Goal: Transaction & Acquisition: Book appointment/travel/reservation

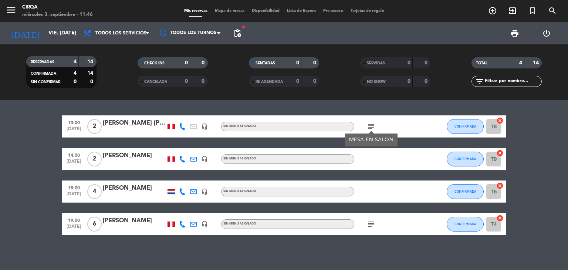
click at [46, 40] on input "vie. [DATE]" at bounding box center [80, 33] width 70 height 13
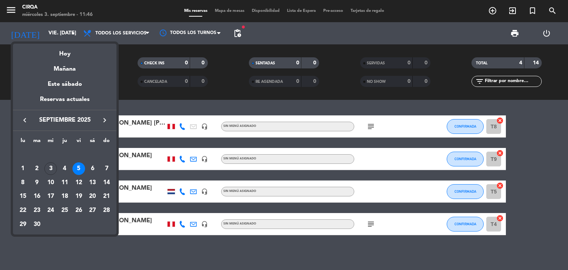
click at [105, 120] on icon "keyboard_arrow_right" at bounding box center [104, 120] width 9 height 9
click at [105, 209] on div "26" at bounding box center [106, 210] width 13 height 13
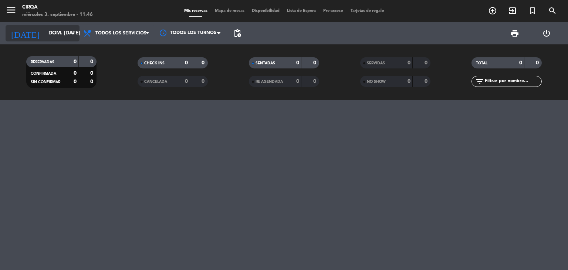
click at [53, 27] on input "dom. [DATE]" at bounding box center [80, 33] width 70 height 13
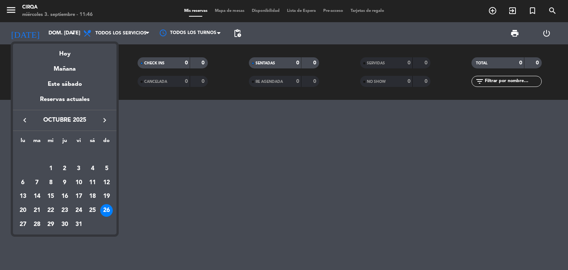
click at [27, 121] on icon "keyboard_arrow_left" at bounding box center [24, 120] width 9 height 9
click at [82, 209] on div "26" at bounding box center [78, 210] width 13 height 13
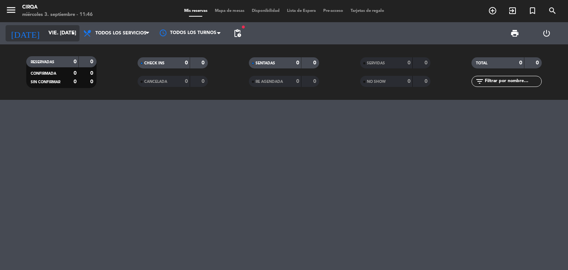
click at [55, 36] on input "vie. [DATE]" at bounding box center [80, 33] width 70 height 13
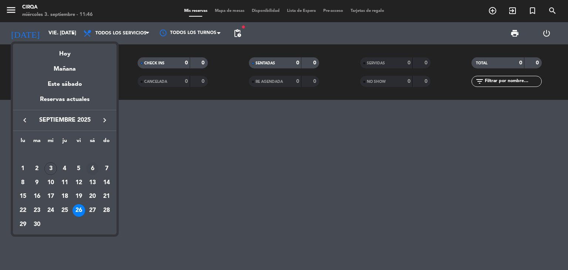
click at [88, 167] on div "6" at bounding box center [92, 168] width 13 height 13
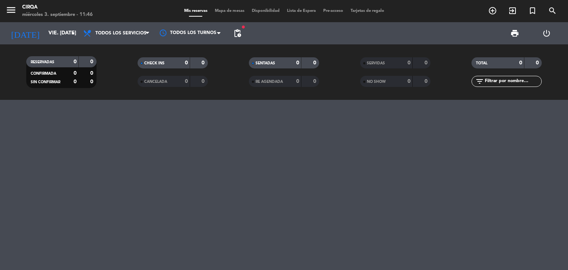
type input "sáb. [DATE]"
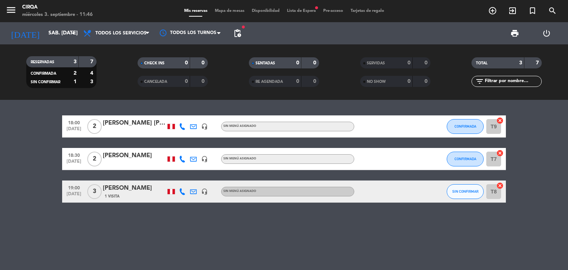
click at [292, 13] on span "Lista de Espera fiber_manual_record" at bounding box center [301, 11] width 36 height 4
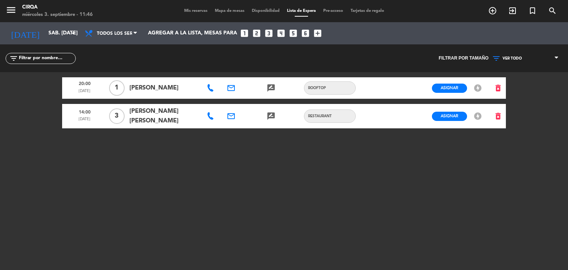
click at [192, 13] on span "Mis reservas" at bounding box center [195, 11] width 31 height 4
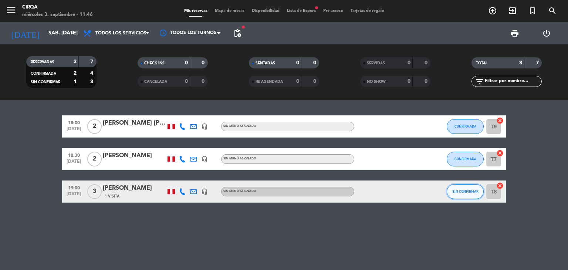
click at [461, 195] on button "SIN CONFIRMAR" at bounding box center [464, 191] width 37 height 15
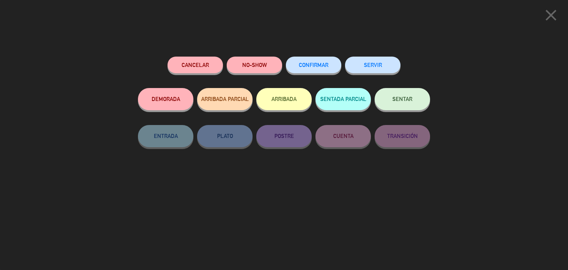
click at [313, 67] on span "CONFIRMAR" at bounding box center [314, 65] width 30 height 6
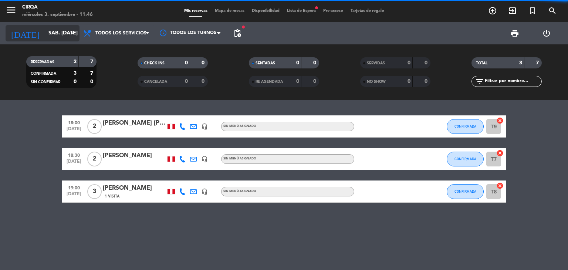
click at [61, 39] on input "sáb. [DATE]" at bounding box center [80, 33] width 70 height 13
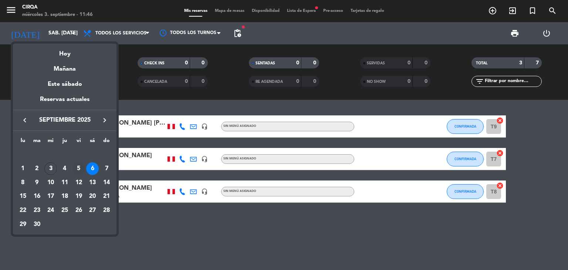
click at [76, 168] on div "5" at bounding box center [78, 168] width 13 height 13
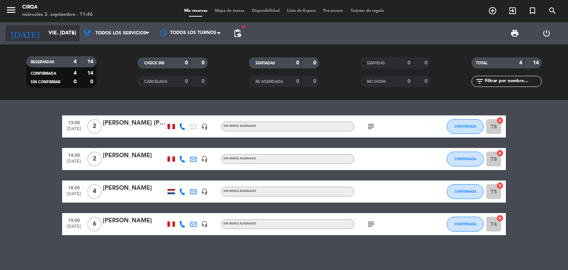
click at [59, 34] on input "vie. [DATE]" at bounding box center [80, 33] width 70 height 13
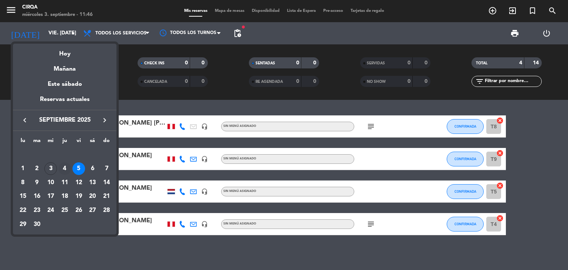
click at [66, 170] on div "4" at bounding box center [64, 168] width 13 height 13
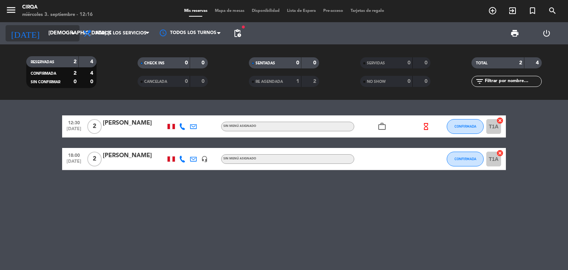
click at [53, 38] on input "[DEMOGRAPHIC_DATA] [DATE]" at bounding box center [80, 33] width 70 height 13
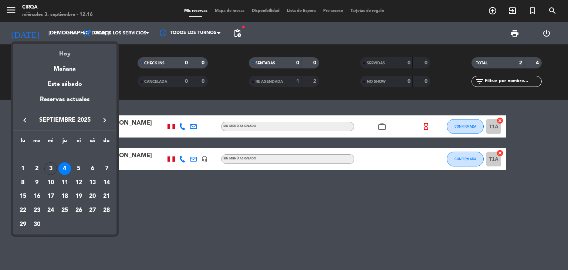
click at [65, 51] on div "Hoy" at bounding box center [64, 51] width 103 height 15
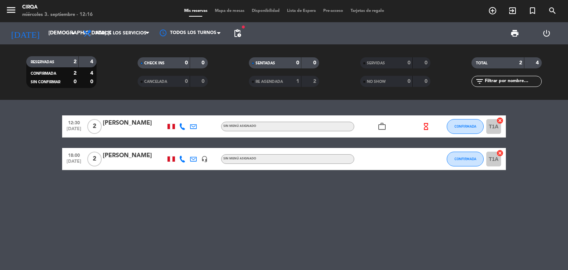
type input "mié. [DATE]"
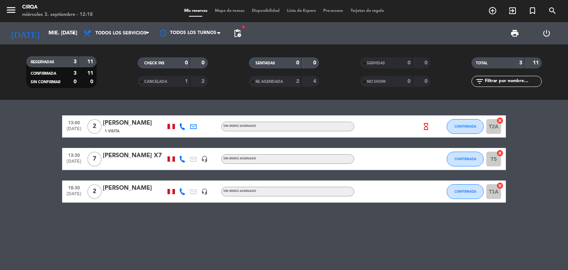
click at [182, 127] on icon at bounding box center [182, 126] width 7 height 7
click at [180, 114] on span "Copiar" at bounding box center [178, 114] width 16 height 8
click at [132, 99] on div "RESERVADAS 3 11 CONFIRMADA 3 11 SIN CONFIRMAR 0 0 CHECK INS 0 0 CANCELADA 1 2 S…" at bounding box center [284, 71] width 568 height 55
click at [299, 13] on span "Lista de Espera" at bounding box center [301, 11] width 36 height 4
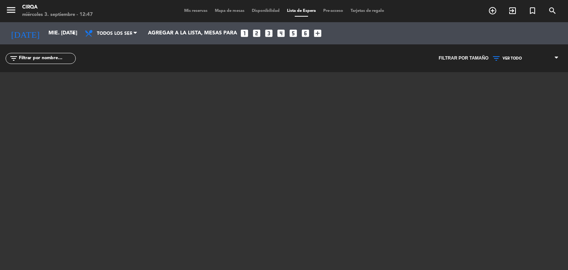
click at [183, 12] on span "Mis reservas" at bounding box center [195, 11] width 31 height 4
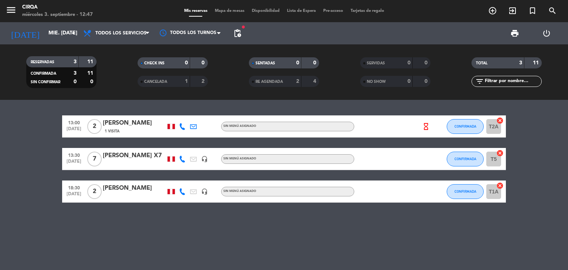
click at [489, 3] on div "menu CIRQA miércoles 3. septiembre - 12:47 Mis reservas Mapa de mesas Disponibi…" at bounding box center [284, 11] width 568 height 22
click at [489, 10] on icon "add_circle_outline" at bounding box center [492, 10] width 9 height 9
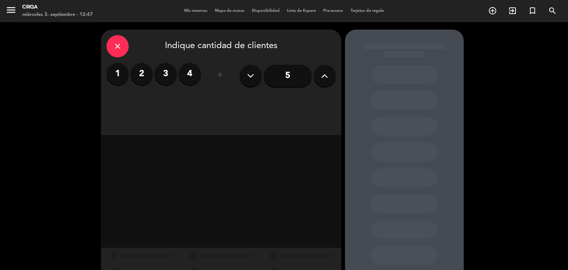
click at [153, 78] on div "1 2 3 4" at bounding box center [153, 74] width 94 height 22
click at [151, 80] on div "1 2 3 4" at bounding box center [153, 74] width 94 height 22
click at [150, 81] on div "1 2 3 4" at bounding box center [153, 74] width 94 height 22
click at [149, 83] on div "1 2 3 4" at bounding box center [153, 74] width 94 height 22
click at [144, 78] on label "2" at bounding box center [141, 74] width 22 height 22
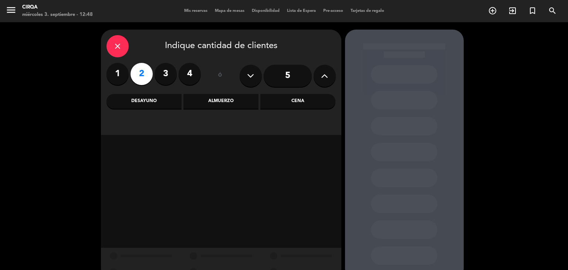
click at [288, 103] on div "Cena" at bounding box center [297, 101] width 75 height 15
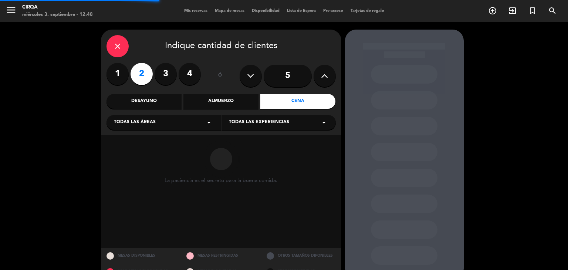
click at [173, 121] on div "Todas las áreas arrow_drop_down" at bounding box center [163, 122] width 114 height 15
click at [160, 142] on div "Zona Restaurante" at bounding box center [163, 140] width 99 height 7
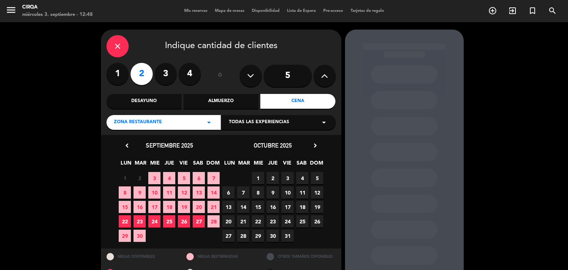
drag, startPoint x: 152, startPoint y: 177, endPoint x: 184, endPoint y: 160, distance: 36.0
click at [152, 178] on span "3" at bounding box center [154, 178] width 12 height 12
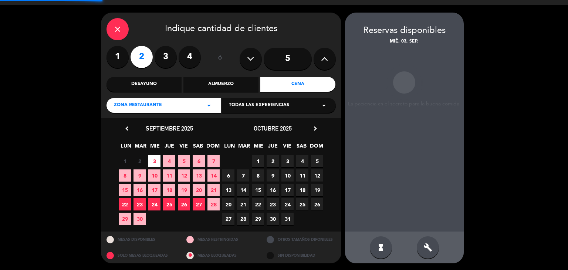
scroll to position [17, 0]
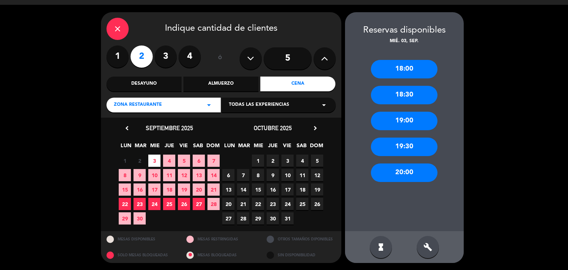
click at [405, 149] on div "19:30" at bounding box center [404, 146] width 67 height 18
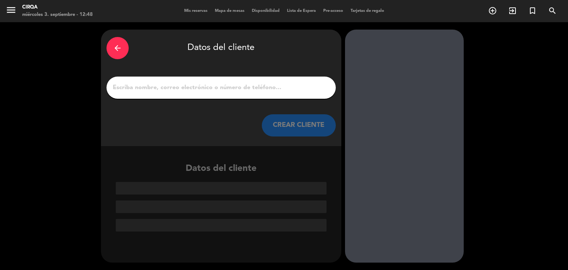
scroll to position [0, 0]
click at [271, 82] on input "1" at bounding box center [221, 87] width 218 height 10
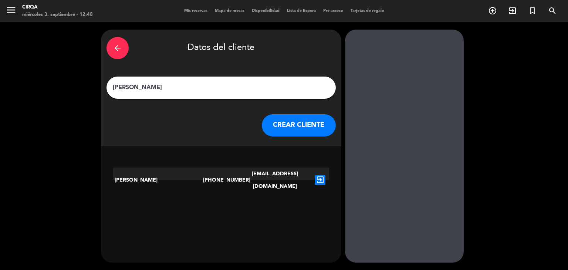
type input "[PERSON_NAME]"
click at [323, 175] on icon "exit_to_app" at bounding box center [319, 180] width 11 height 10
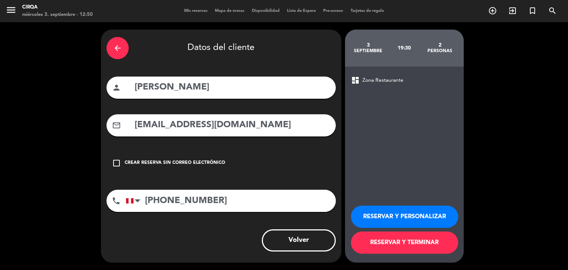
drag, startPoint x: 214, startPoint y: 193, endPoint x: 147, endPoint y: 193, distance: 67.3
click at [147, 193] on input "[PHONE_NUMBER]" at bounding box center [231, 201] width 210 height 22
click at [380, 245] on button "RESERVAR Y TERMINAR" at bounding box center [404, 242] width 107 height 22
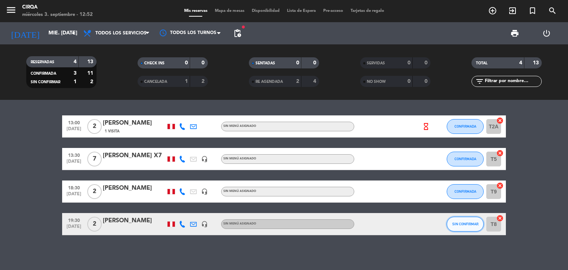
click at [456, 224] on span "SIN CONFIRMAR" at bounding box center [465, 224] width 26 height 4
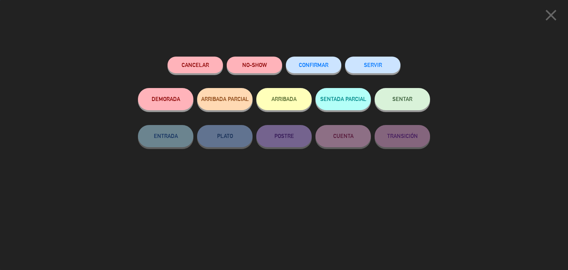
click at [322, 65] on span "CONFIRMAR" at bounding box center [314, 65] width 30 height 6
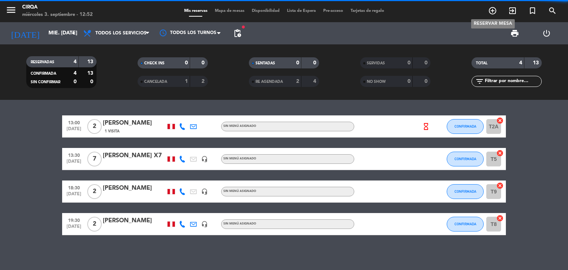
click at [489, 9] on icon "add_circle_outline" at bounding box center [492, 10] width 9 height 9
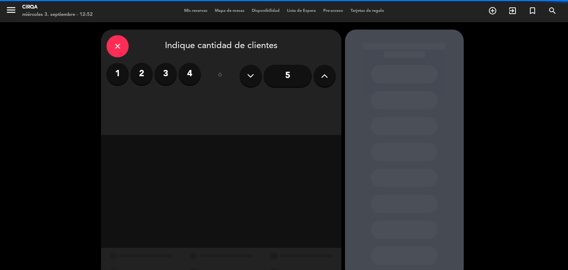
click at [146, 73] on label "2" at bounding box center [141, 74] width 22 height 22
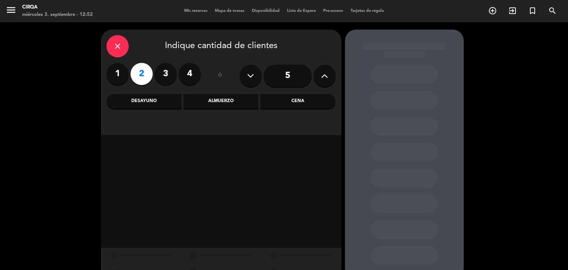
drag, startPoint x: 322, startPoint y: 107, endPoint x: 309, endPoint y: 106, distance: 13.0
click at [321, 107] on div "Cena" at bounding box center [297, 101] width 75 height 15
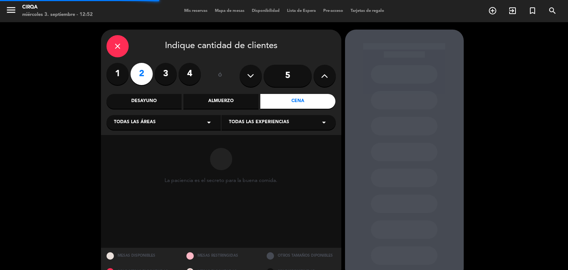
drag, startPoint x: 211, startPoint y: 123, endPoint x: 204, endPoint y: 127, distance: 8.6
click at [211, 123] on icon "arrow_drop_down" at bounding box center [208, 122] width 9 height 9
click at [178, 139] on div "Zona Restaurante" at bounding box center [163, 140] width 99 height 7
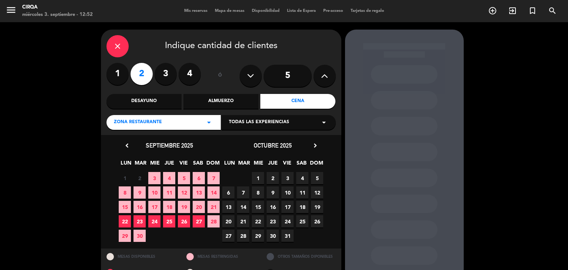
click at [152, 173] on span "3" at bounding box center [154, 178] width 12 height 12
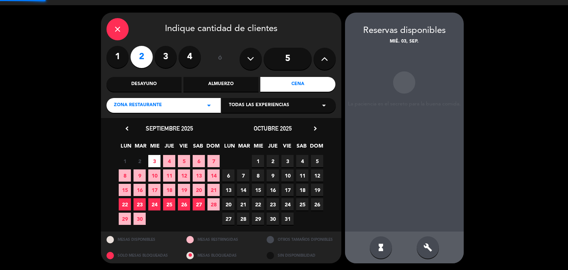
scroll to position [17, 0]
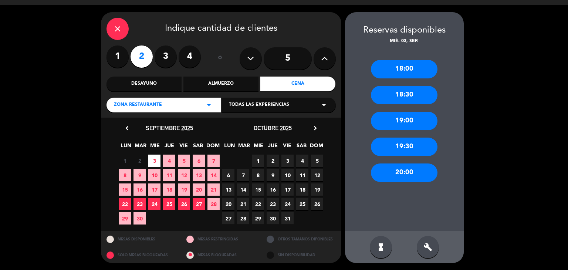
click at [406, 96] on div "18:30" at bounding box center [404, 95] width 67 height 18
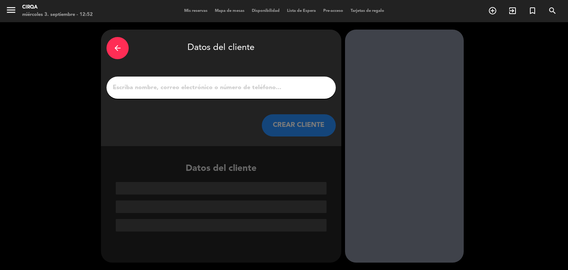
scroll to position [0, 0]
click at [233, 94] on div at bounding box center [220, 87] width 229 height 22
click at [232, 89] on input "1" at bounding box center [221, 87] width 218 height 10
type input "L"
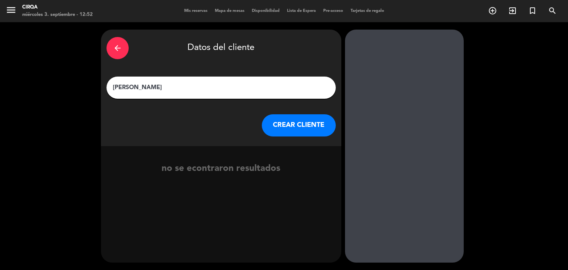
type input "[PERSON_NAME]"
click at [290, 129] on button "CREAR CLIENTE" at bounding box center [299, 125] width 74 height 22
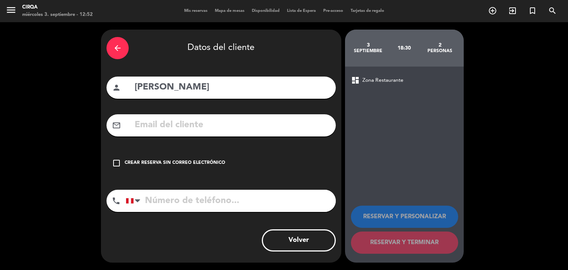
click at [245, 125] on input "text" at bounding box center [232, 125] width 196 height 15
paste input "[EMAIL_ADDRESS][DOMAIN_NAME]"
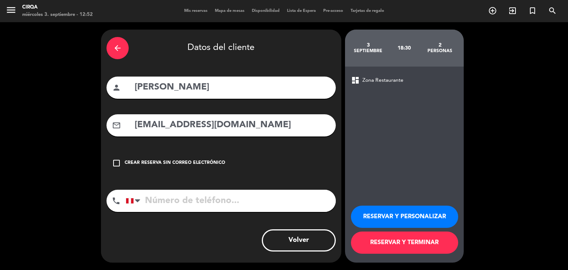
type input "[EMAIL_ADDRESS][DOMAIN_NAME]"
click at [125, 43] on div "arrow_back" at bounding box center [117, 48] width 22 height 22
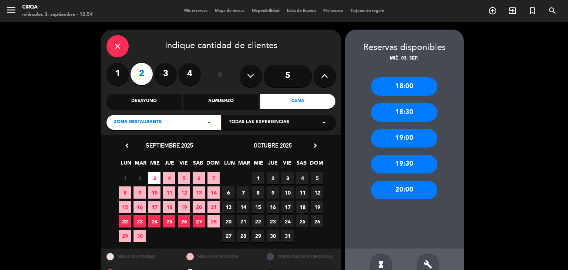
click at [412, 141] on div "19:00" at bounding box center [404, 138] width 67 height 18
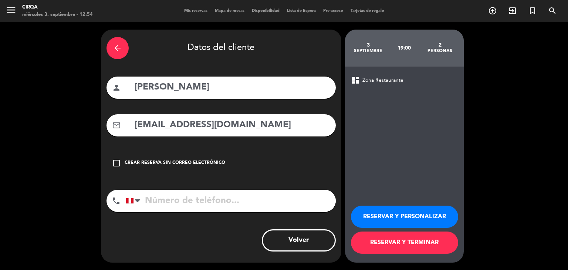
click at [219, 198] on input "tel" at bounding box center [231, 201] width 210 height 22
paste input "[PHONE_NUMBER]"
type input "[PHONE_NUMBER]"
click at [380, 246] on button "RESERVAR Y TERMINAR" at bounding box center [404, 242] width 107 height 22
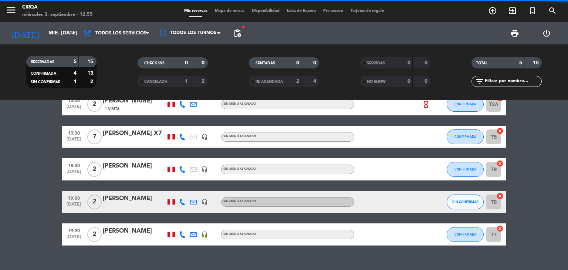
scroll to position [35, 0]
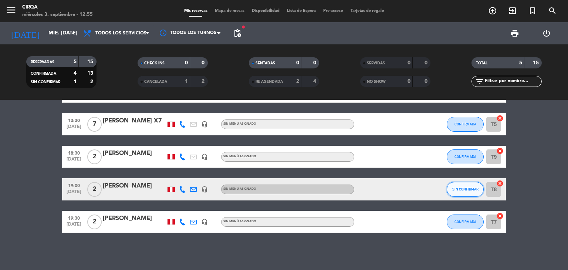
click at [468, 193] on button "SIN CONFIRMAR" at bounding box center [464, 189] width 37 height 15
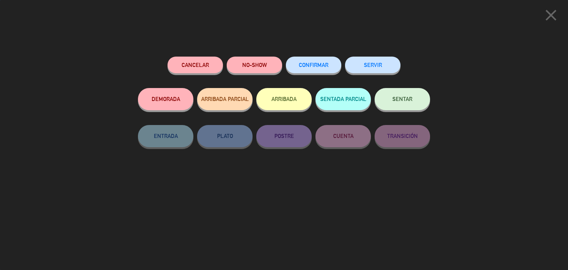
click at [321, 71] on button "CONFIRMAR" at bounding box center [313, 65] width 55 height 17
